Goal: Task Accomplishment & Management: Complete application form

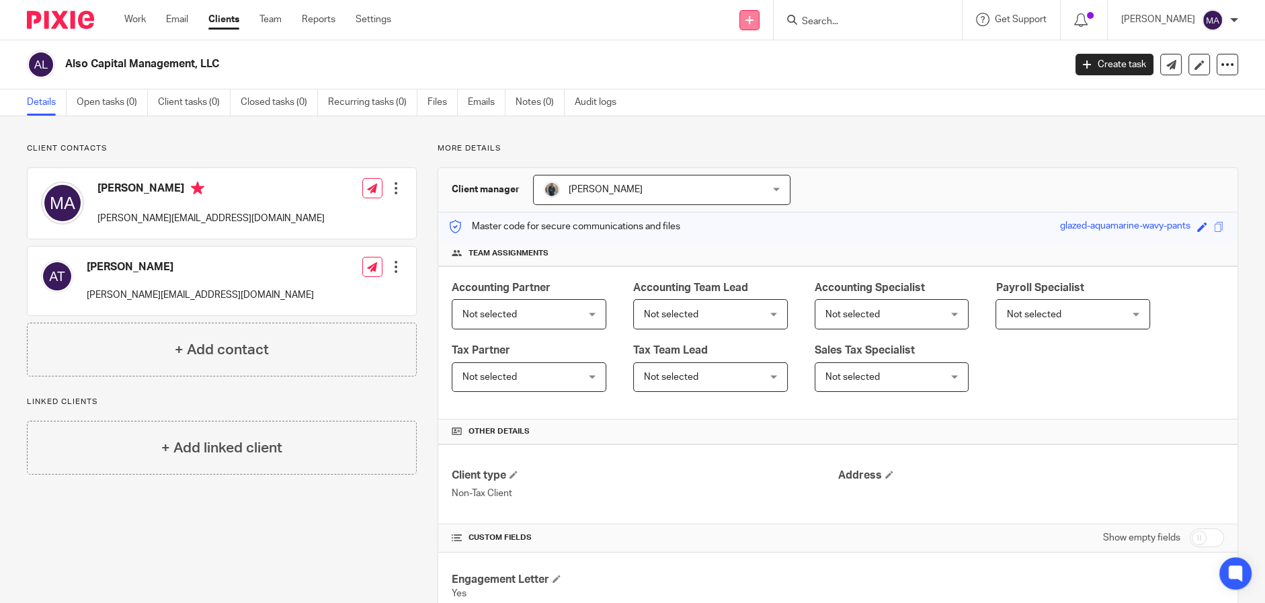
click at [760, 18] on link at bounding box center [750, 20] width 20 height 20
click at [752, 100] on link "Add client" at bounding box center [757, 102] width 94 height 19
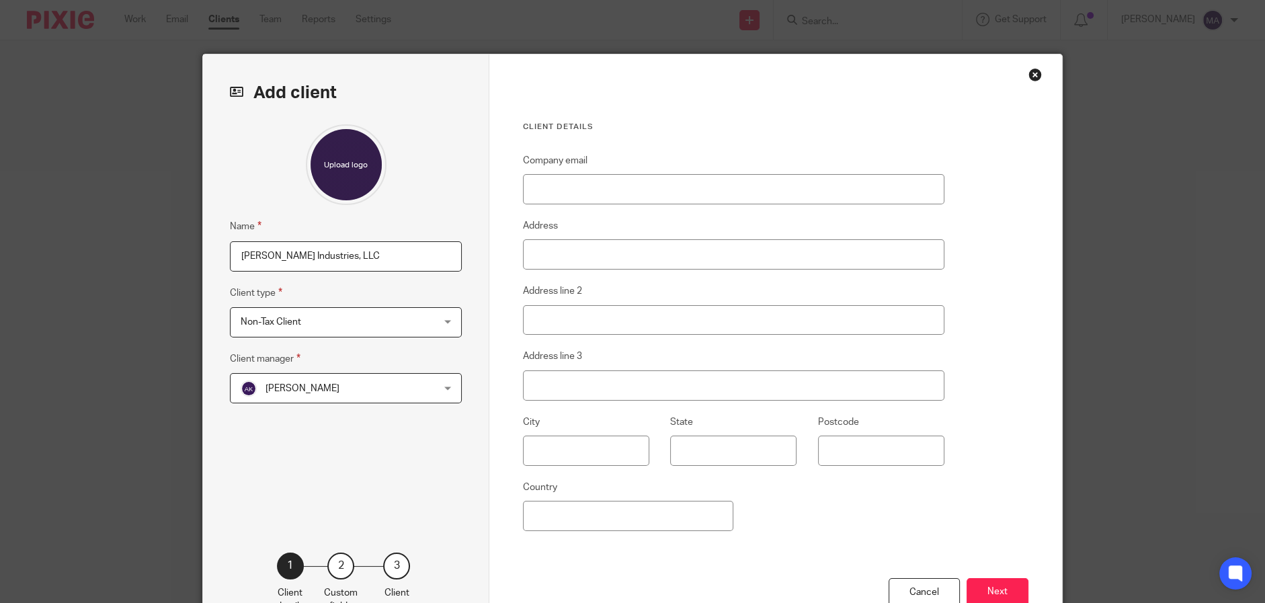
type input "Ella Industries, LLC"
click at [428, 327] on div "Non-Tax Client Non-Tax Client" at bounding box center [346, 322] width 232 height 30
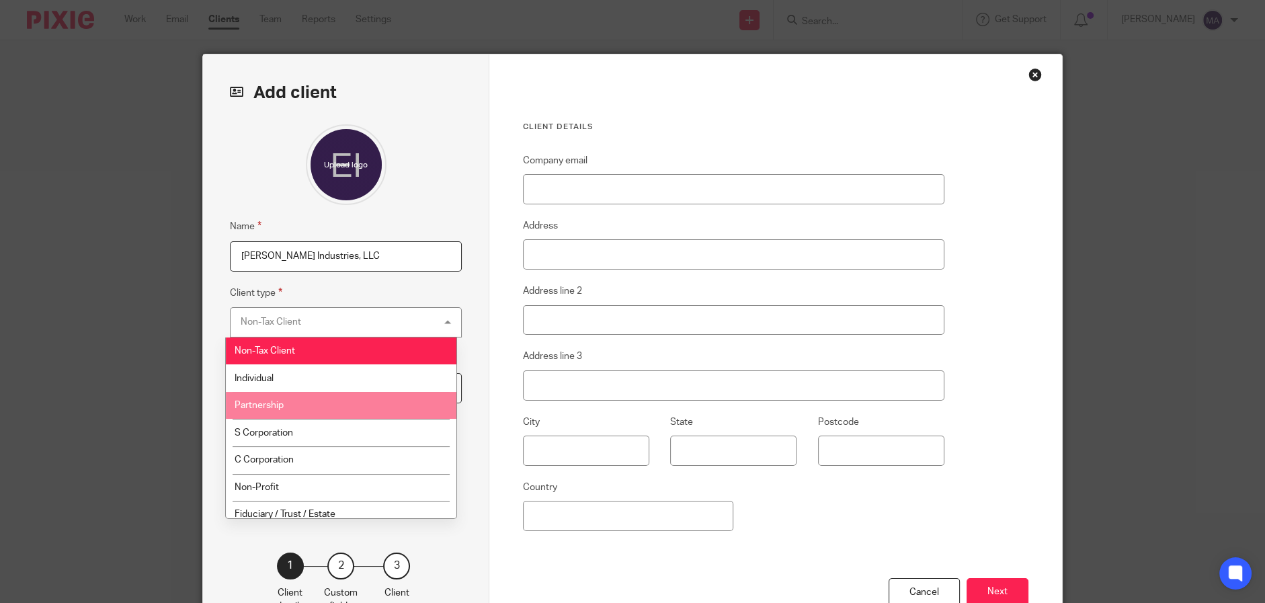
click at [370, 414] on li "Partnership" at bounding box center [341, 406] width 231 height 28
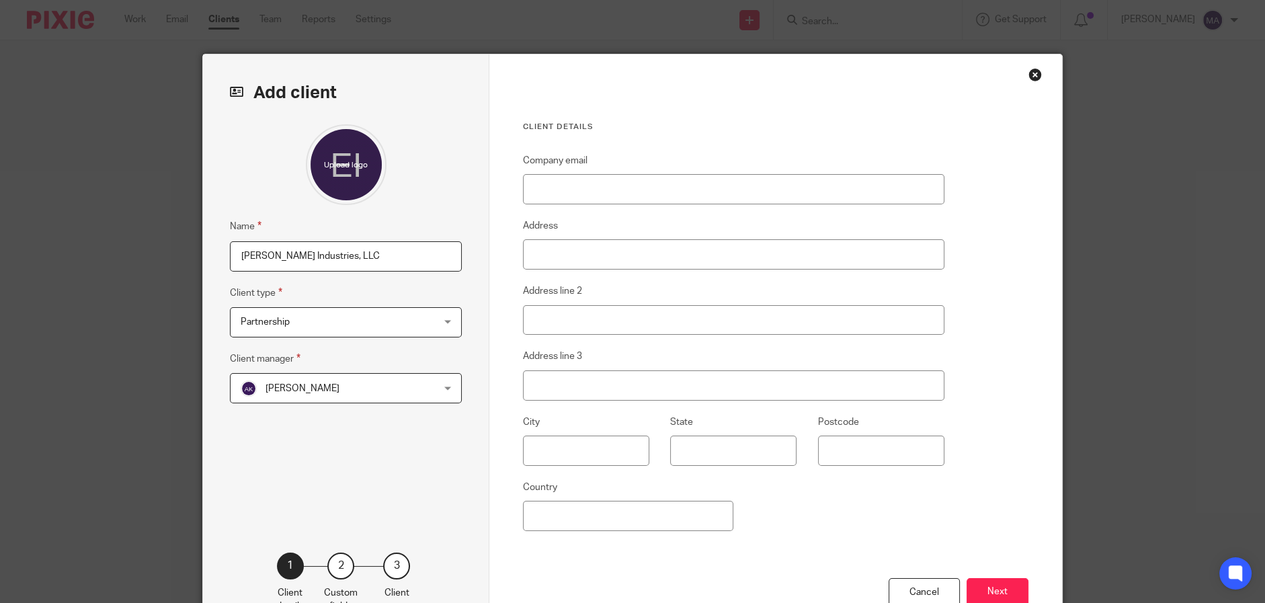
click at [399, 393] on span "[PERSON_NAME]" at bounding box center [329, 388] width 176 height 28
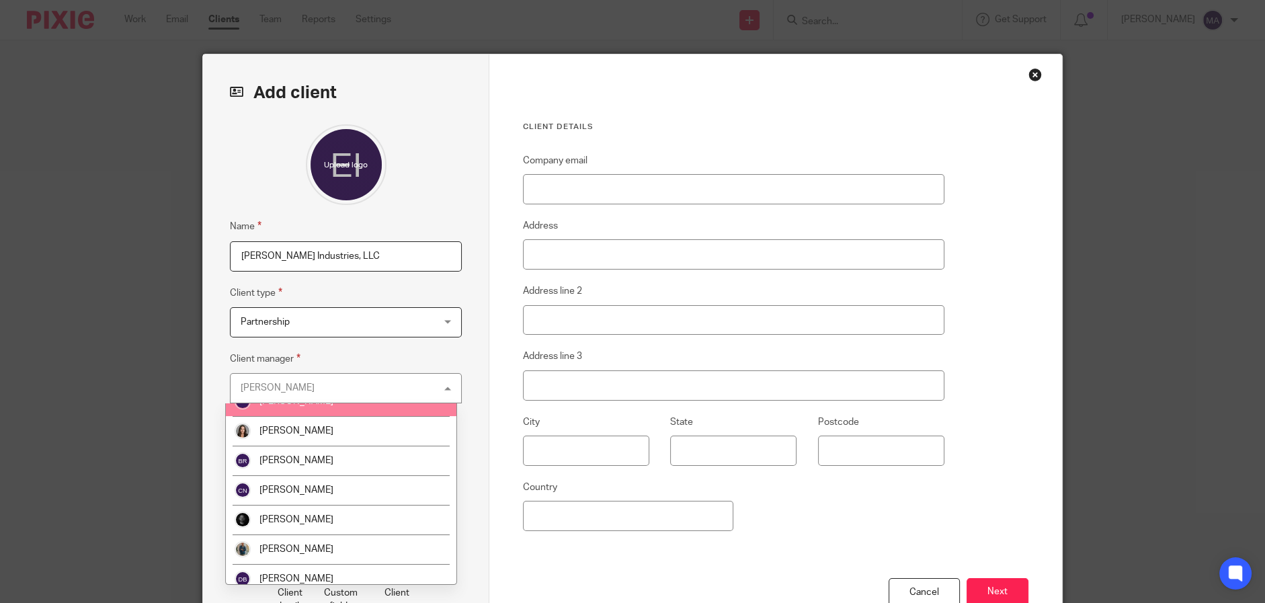
scroll to position [403, 0]
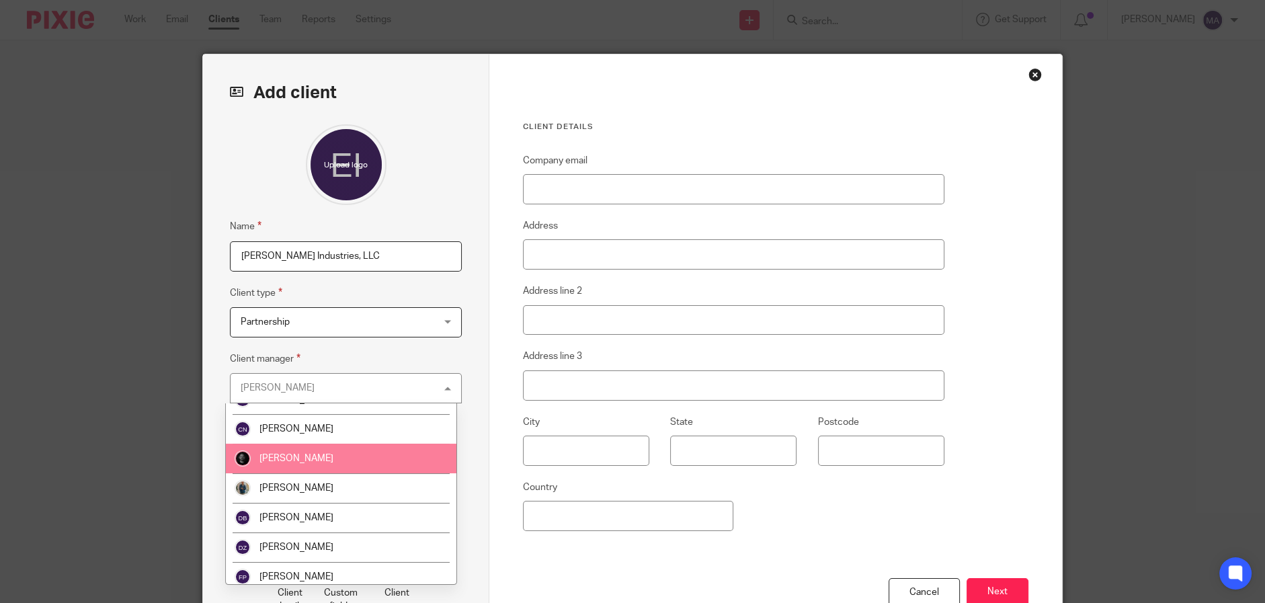
click at [375, 455] on li "[PERSON_NAME]" at bounding box center [341, 459] width 231 height 30
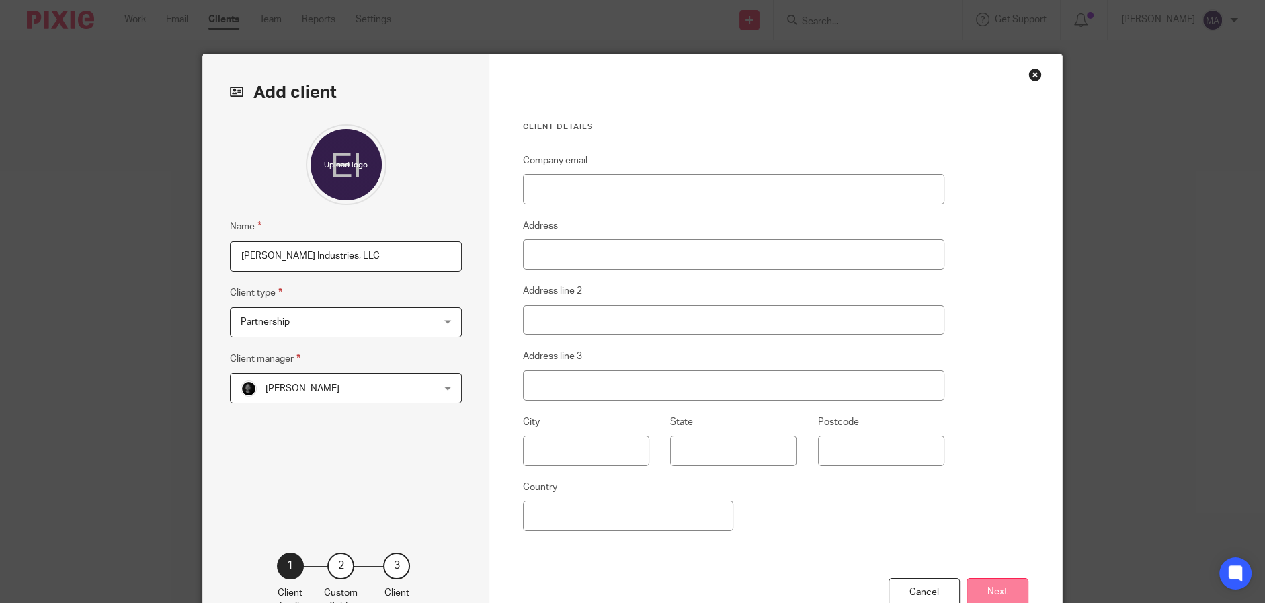
click at [1005, 584] on button "Next" at bounding box center [998, 592] width 62 height 29
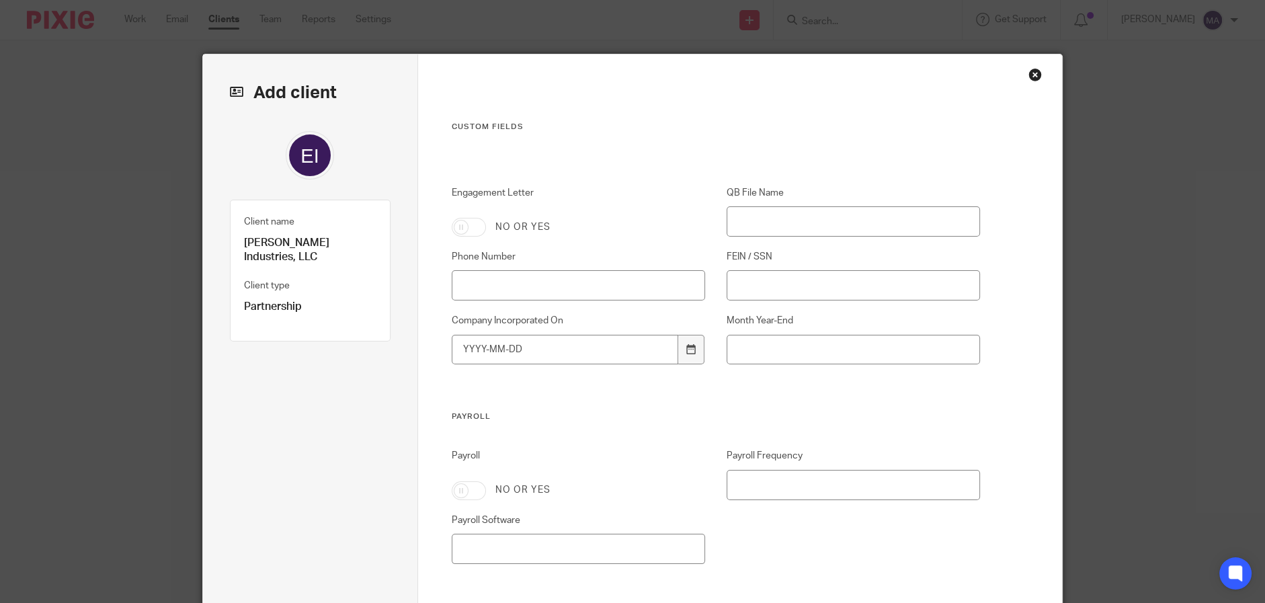
click at [457, 231] on input "Engagement Letter" at bounding box center [469, 227] width 34 height 19
checkbox input "true"
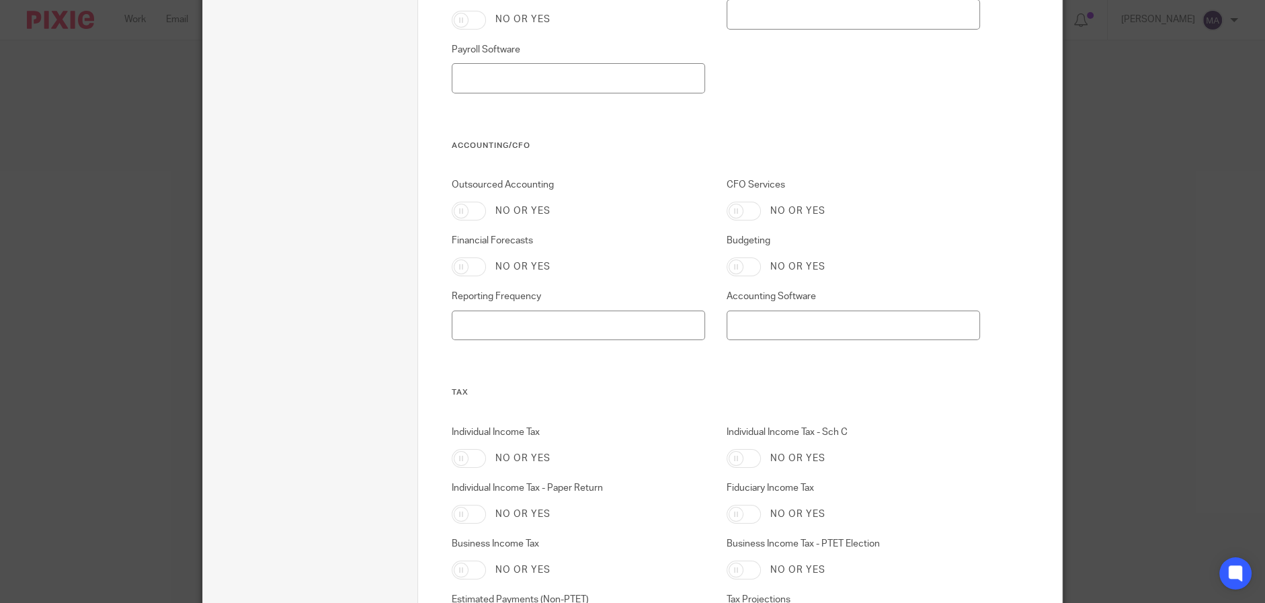
scroll to position [723, 0]
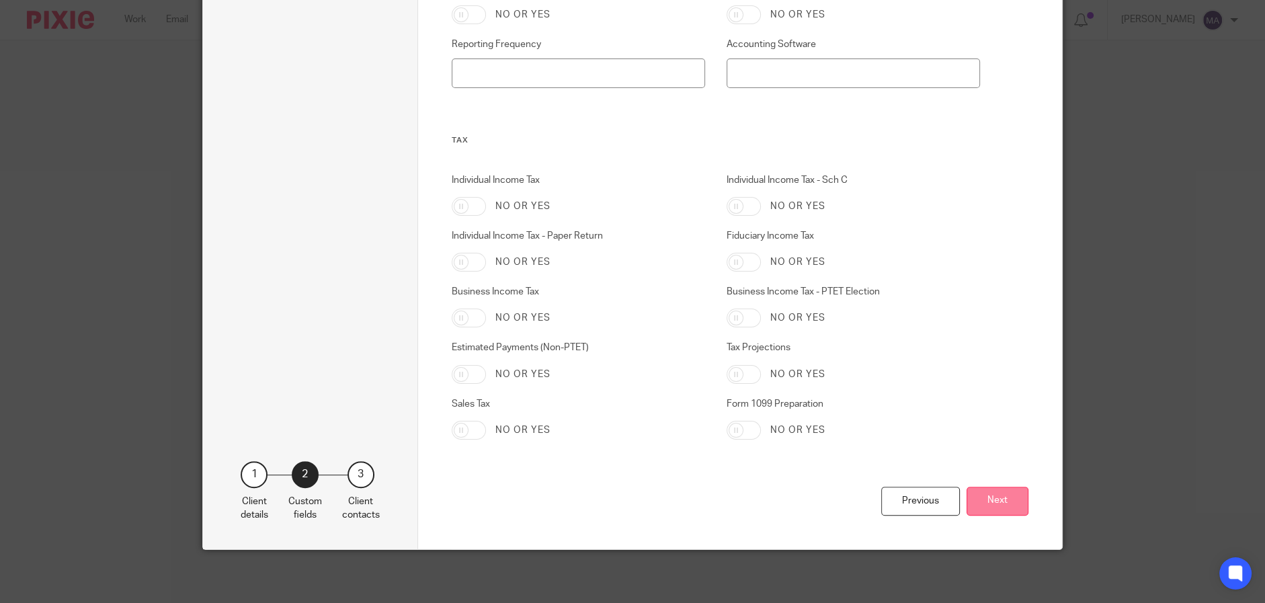
click at [994, 500] on button "Next" at bounding box center [998, 501] width 62 height 29
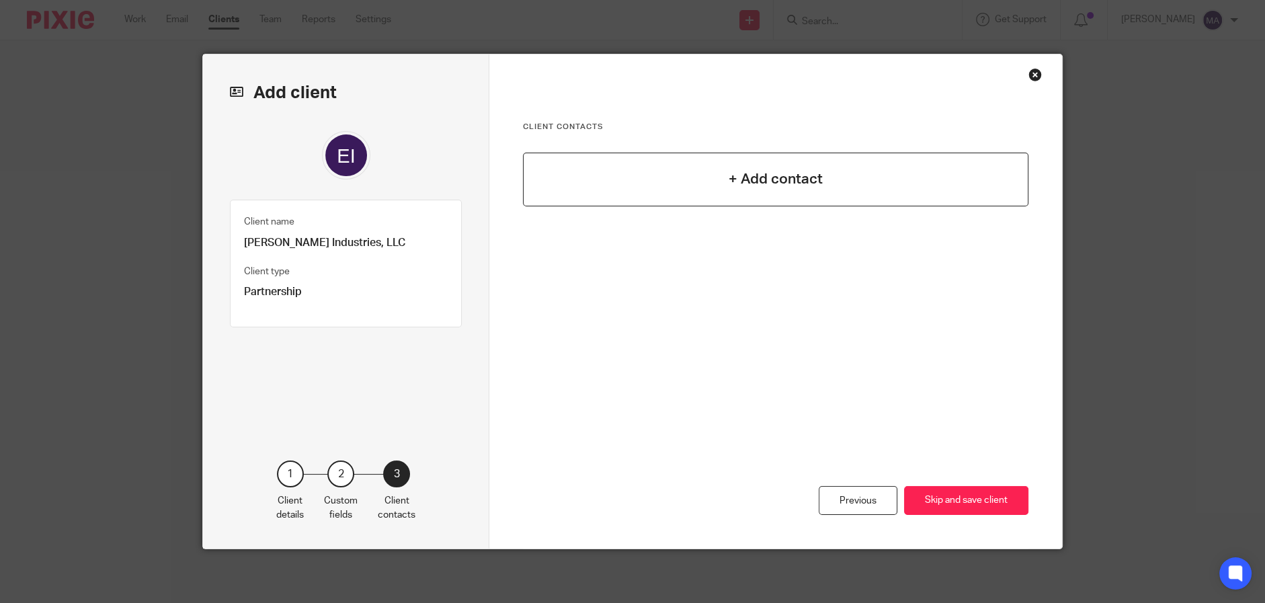
click at [701, 164] on div "+ Add contact" at bounding box center [776, 180] width 506 height 54
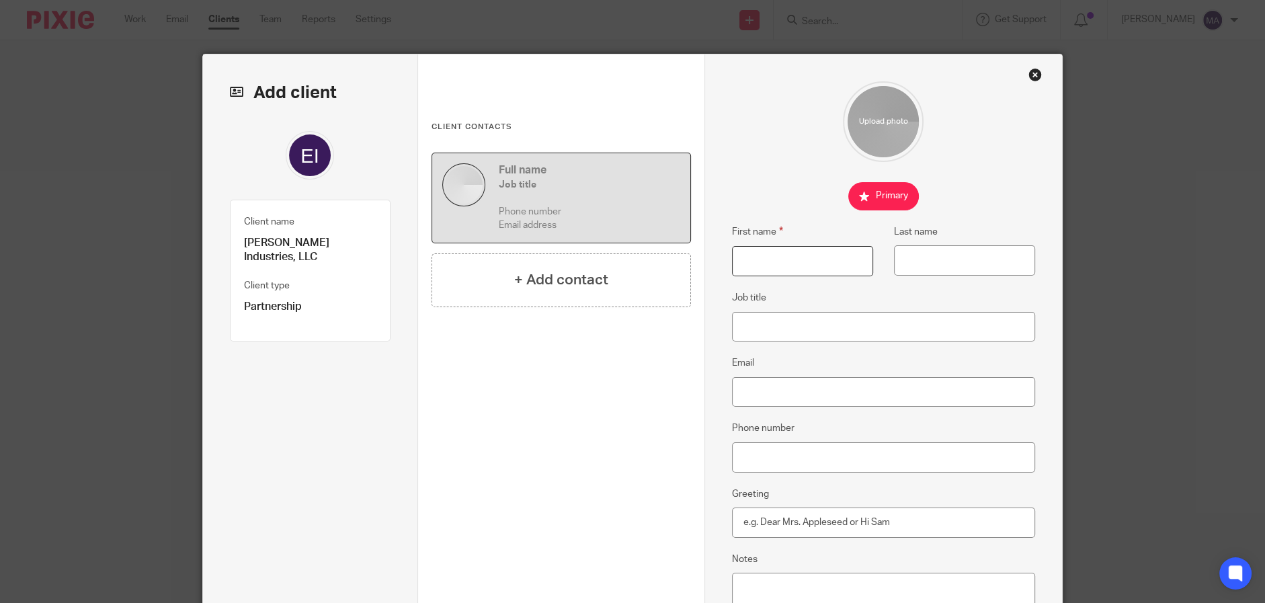
click at [787, 253] on input "First name" at bounding box center [802, 261] width 141 height 30
type input "Eytan"
type input "Sella"
click at [811, 388] on input "Email" at bounding box center [884, 392] width 304 height 30
click at [822, 390] on input "Email" at bounding box center [884, 392] width 304 height 30
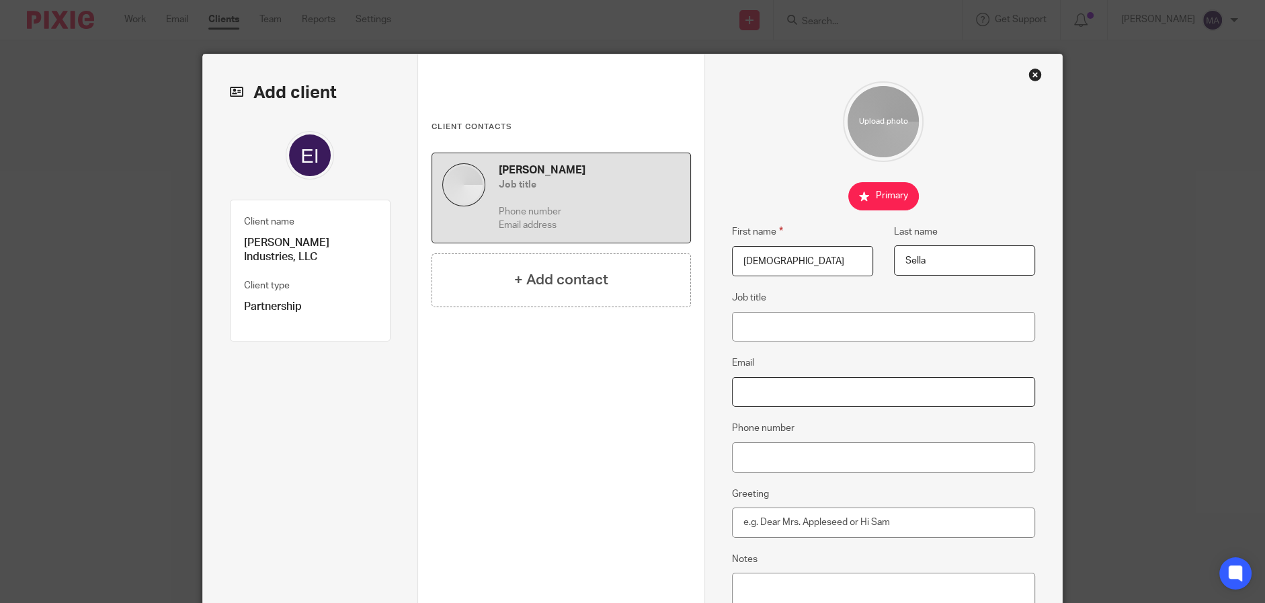
paste input "[EMAIL_ADDRESS][DOMAIN_NAME]"
type input "[EMAIL_ADDRESS][DOMAIN_NAME]"
click at [613, 408] on div "Eytan Sella Job title Phone number knsent@gmail.com + Add contact" at bounding box center [562, 326] width 260 height 346
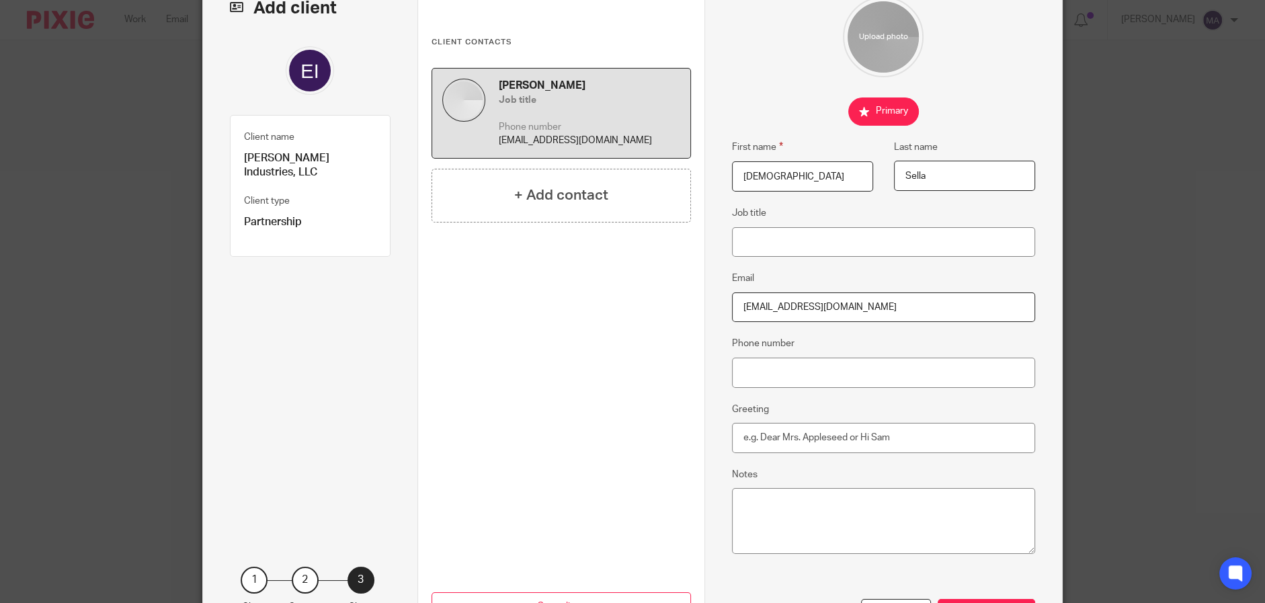
scroll to position [134, 0]
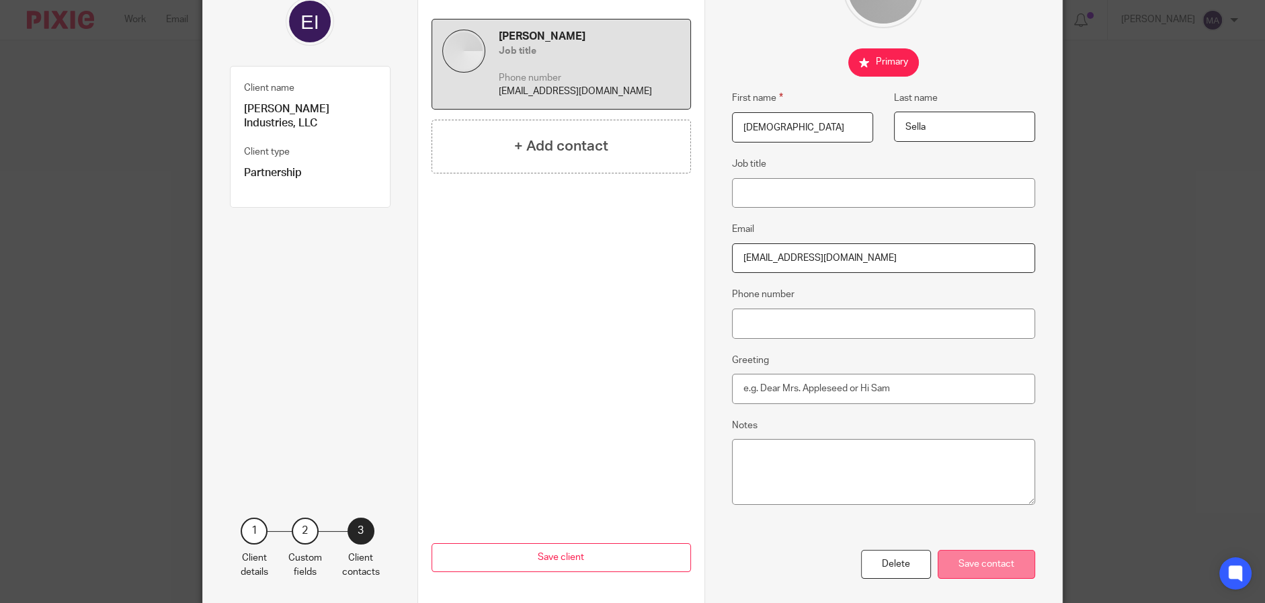
click at [984, 567] on div "Save contact" at bounding box center [986, 564] width 97 height 29
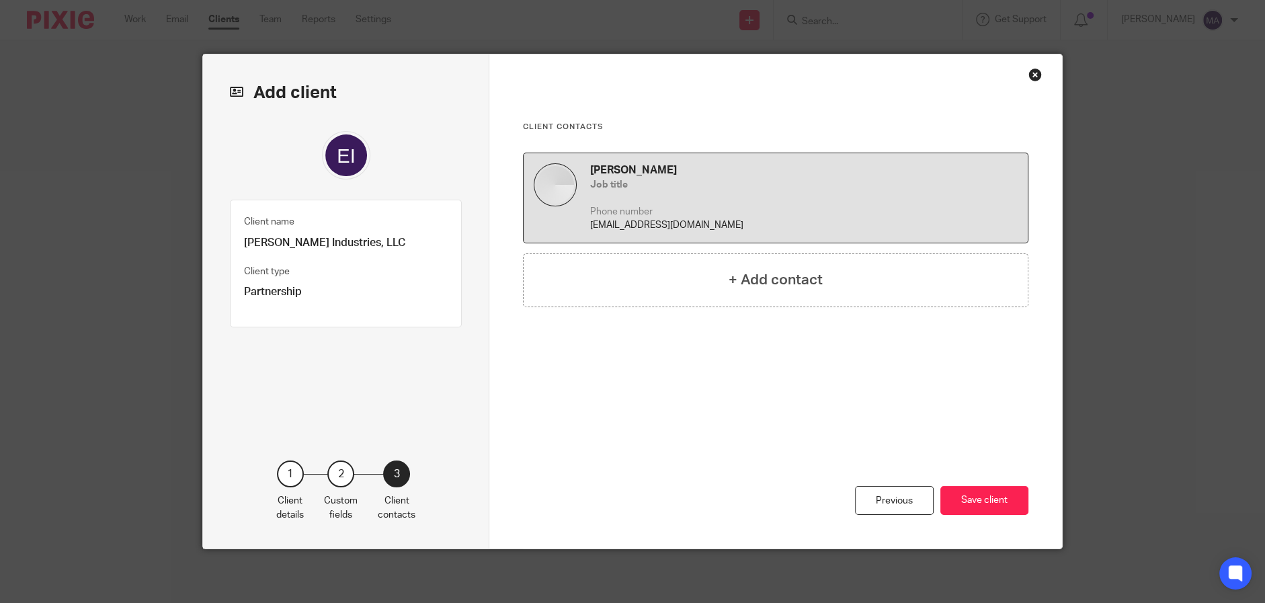
scroll to position [0, 0]
click at [987, 504] on button "Save client" at bounding box center [985, 500] width 88 height 29
